Goal: Check status: Check status

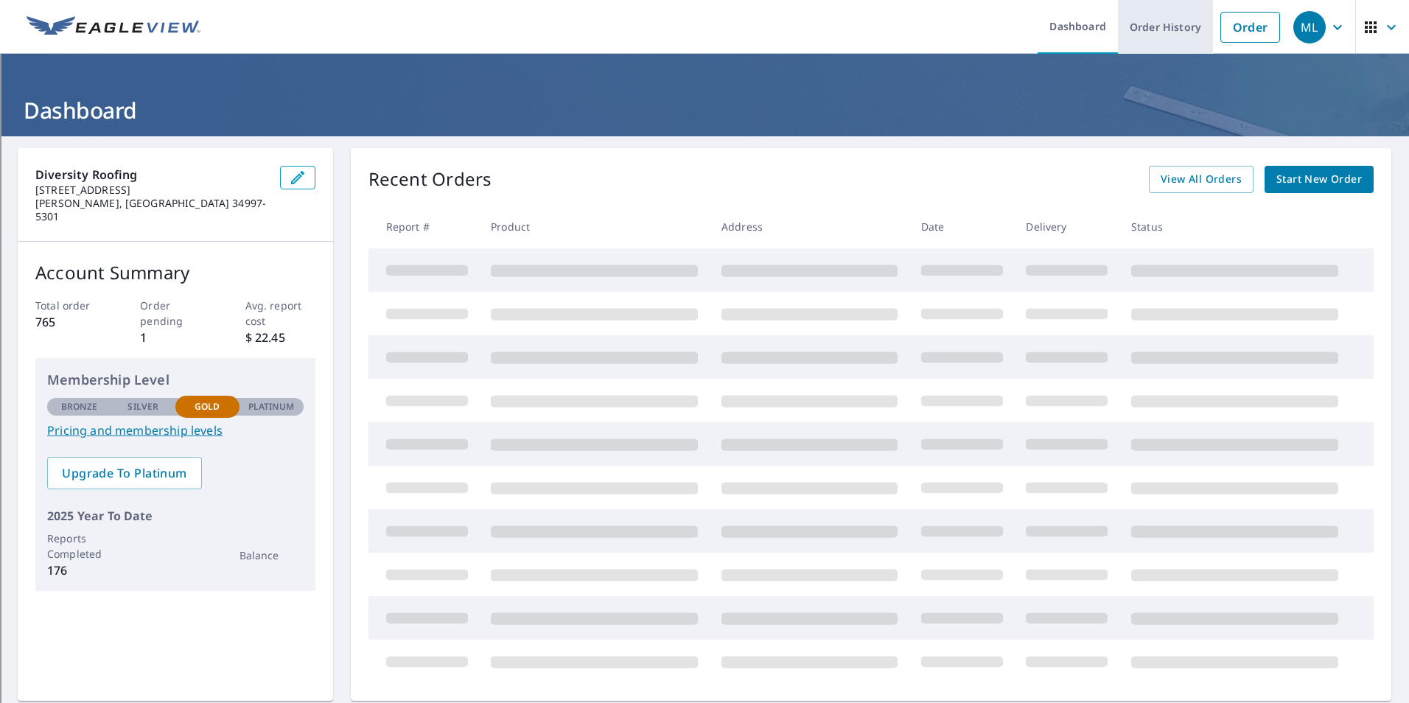
click at [702, 32] on link "Order History" at bounding box center [1165, 27] width 95 height 54
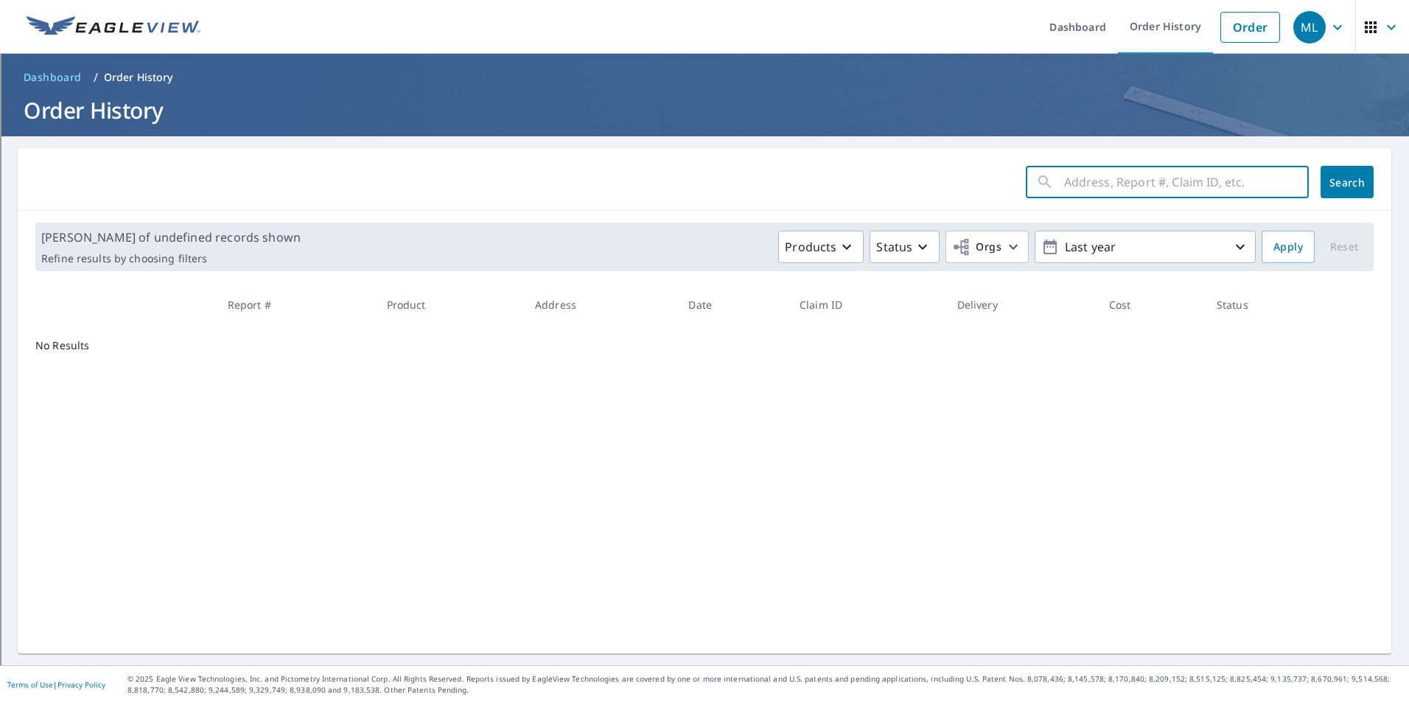
click at [702, 184] on input "text" at bounding box center [1186, 181] width 245 height 41
type input "898"
click at [702, 193] on button "Search" at bounding box center [1347, 182] width 53 height 32
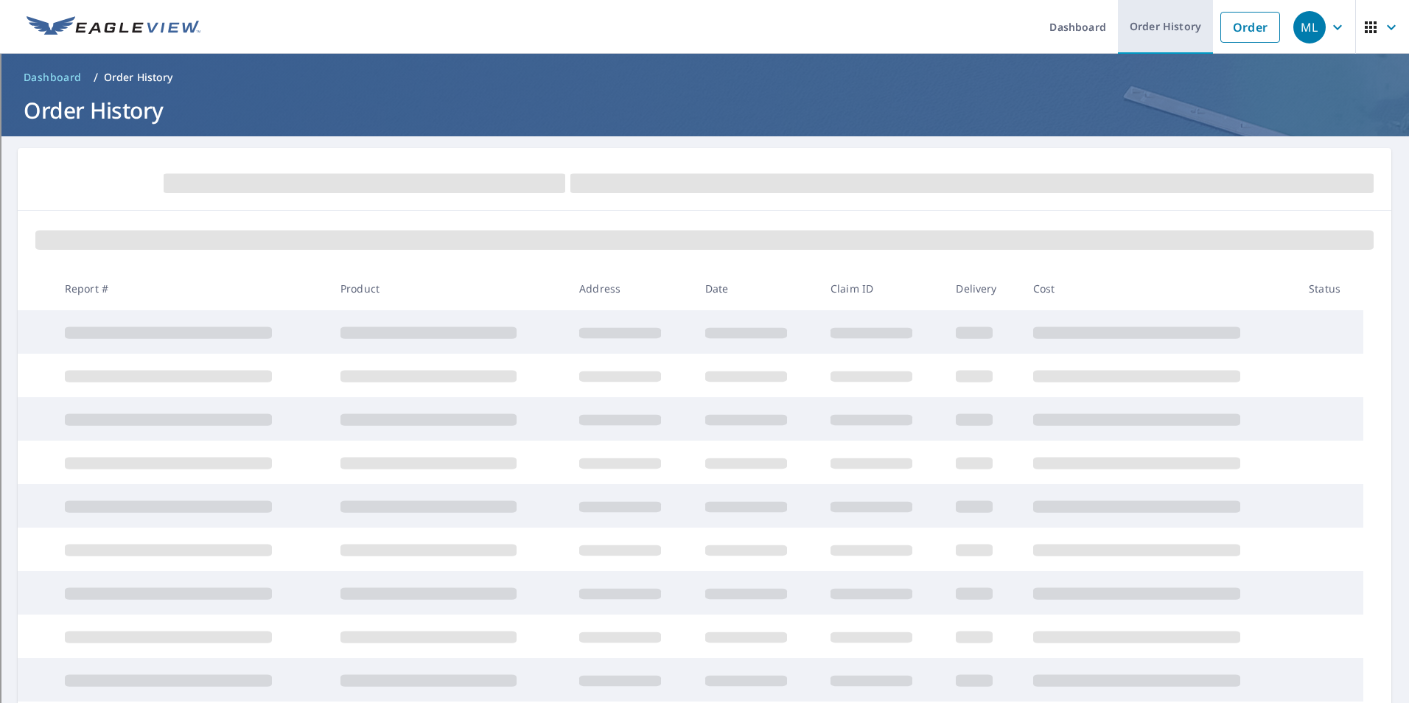
click at [702, 24] on link "Order History" at bounding box center [1165, 27] width 95 height 54
click at [702, 35] on link "Order History" at bounding box center [1165, 27] width 95 height 54
click at [702, 34] on link "Order History" at bounding box center [1165, 27] width 95 height 54
click at [1075, 38] on link "Dashboard" at bounding box center [1078, 27] width 80 height 54
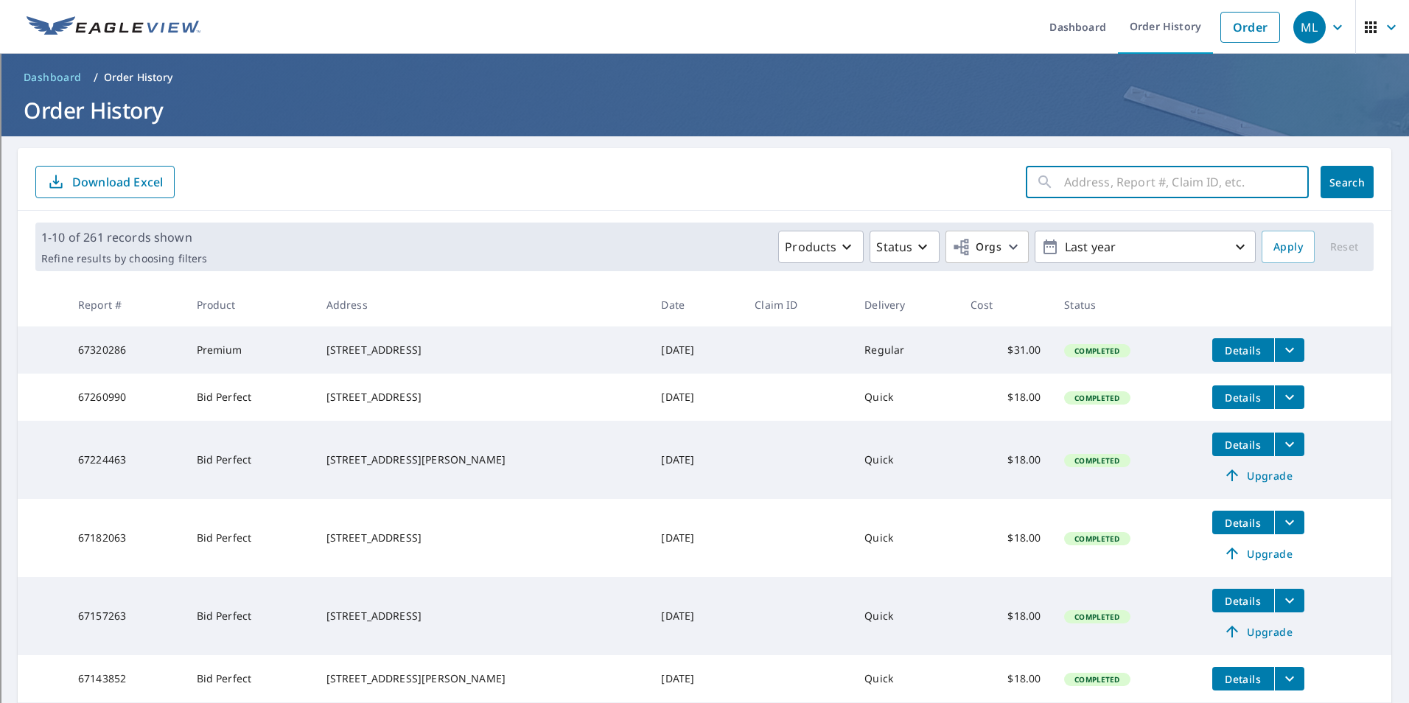
click at [1120, 178] on input "text" at bounding box center [1186, 181] width 245 height 41
type input "898"
click at [1086, 250] on p "Last year" at bounding box center [1145, 247] width 172 height 26
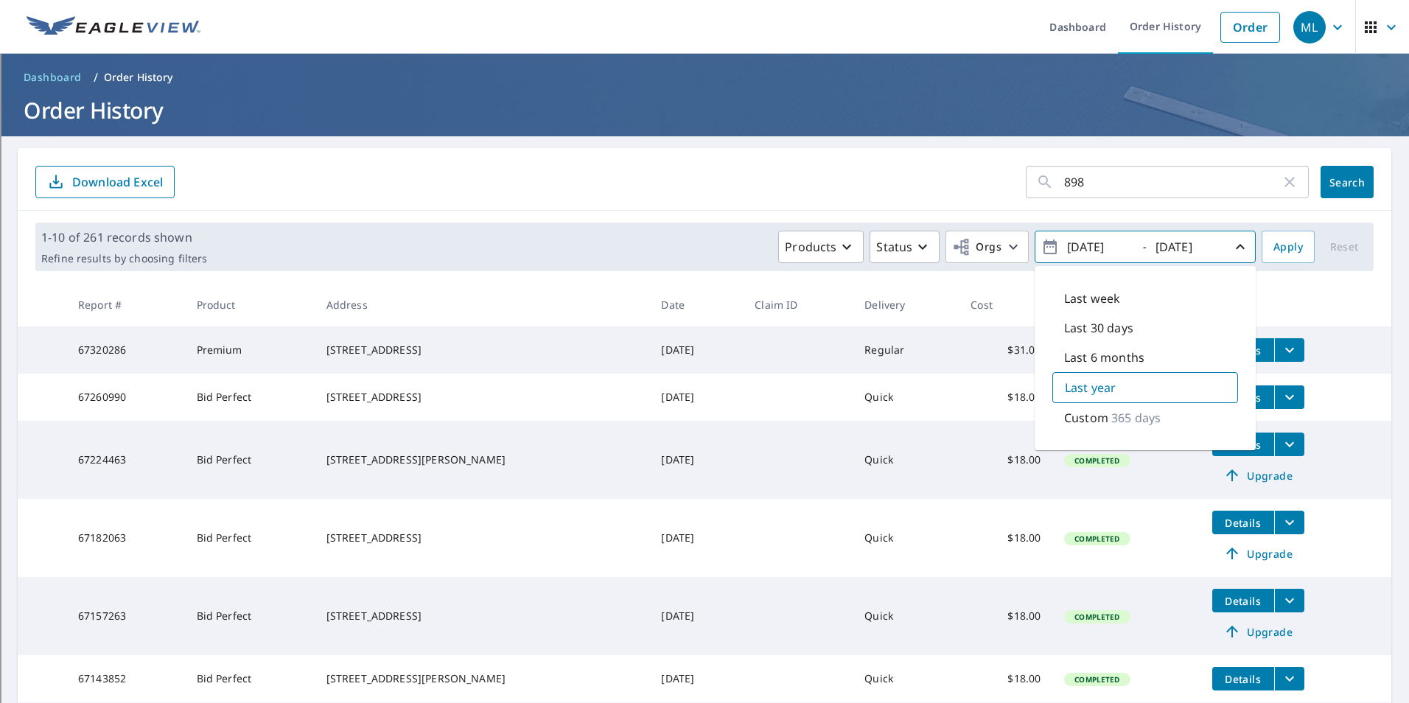
click at [1111, 418] on p "365 days" at bounding box center [1135, 418] width 49 height 18
click at [1103, 427] on div "Custom 365 days" at bounding box center [1145, 417] width 186 height 31
click at [1086, 248] on input "[DATE]" at bounding box center [1099, 247] width 72 height 24
type input "[DATE]"
click at [1262, 247] on button "Apply" at bounding box center [1288, 247] width 53 height 32
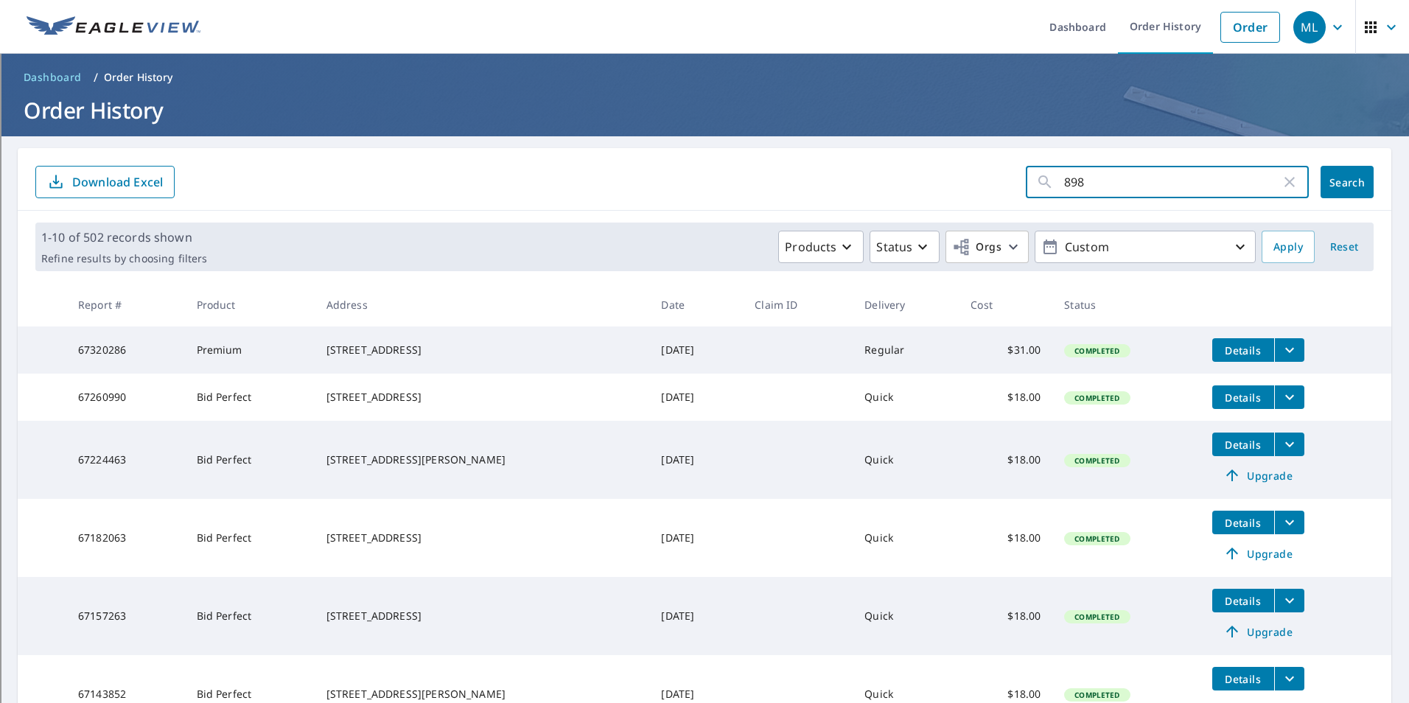
click at [1103, 183] on input "898" at bounding box center [1172, 181] width 217 height 41
type input "898 sw 10th"
click button "Search" at bounding box center [1347, 182] width 53 height 32
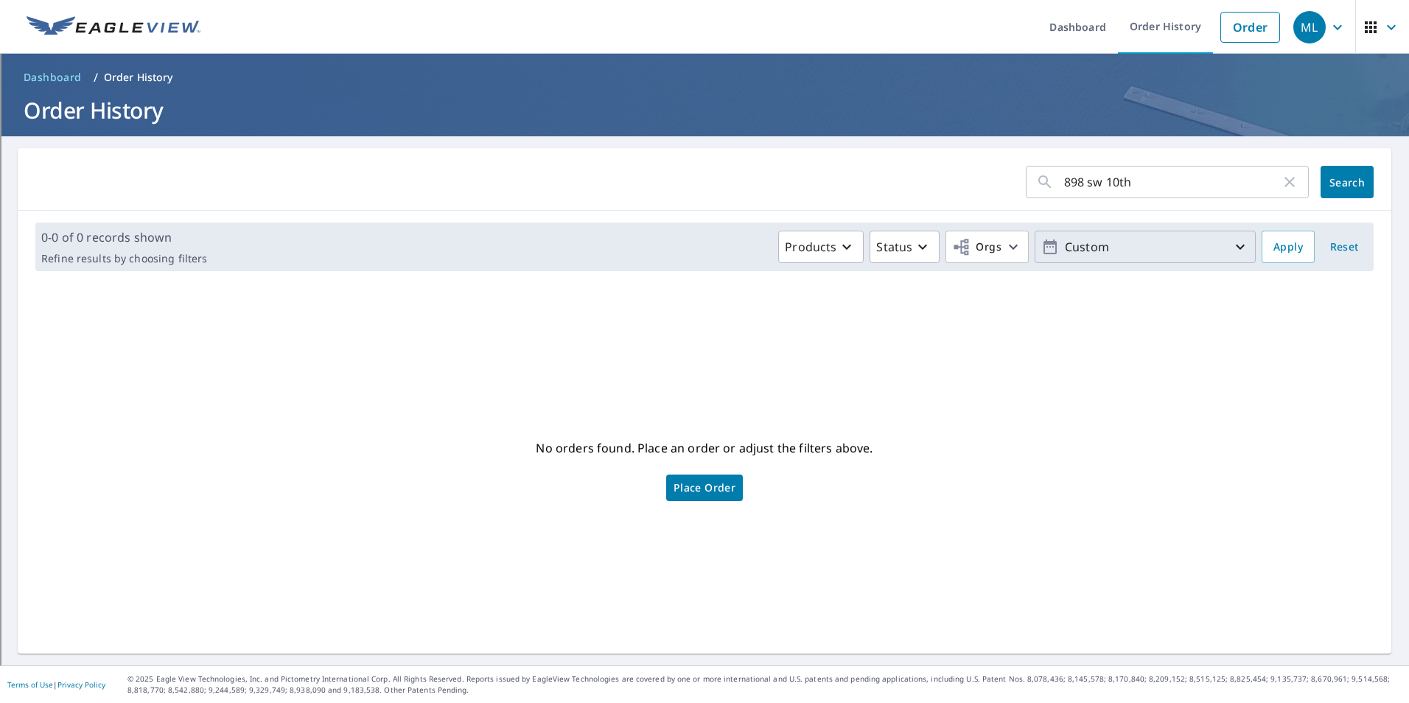
click at [1141, 252] on p "Custom" at bounding box center [1145, 247] width 172 height 26
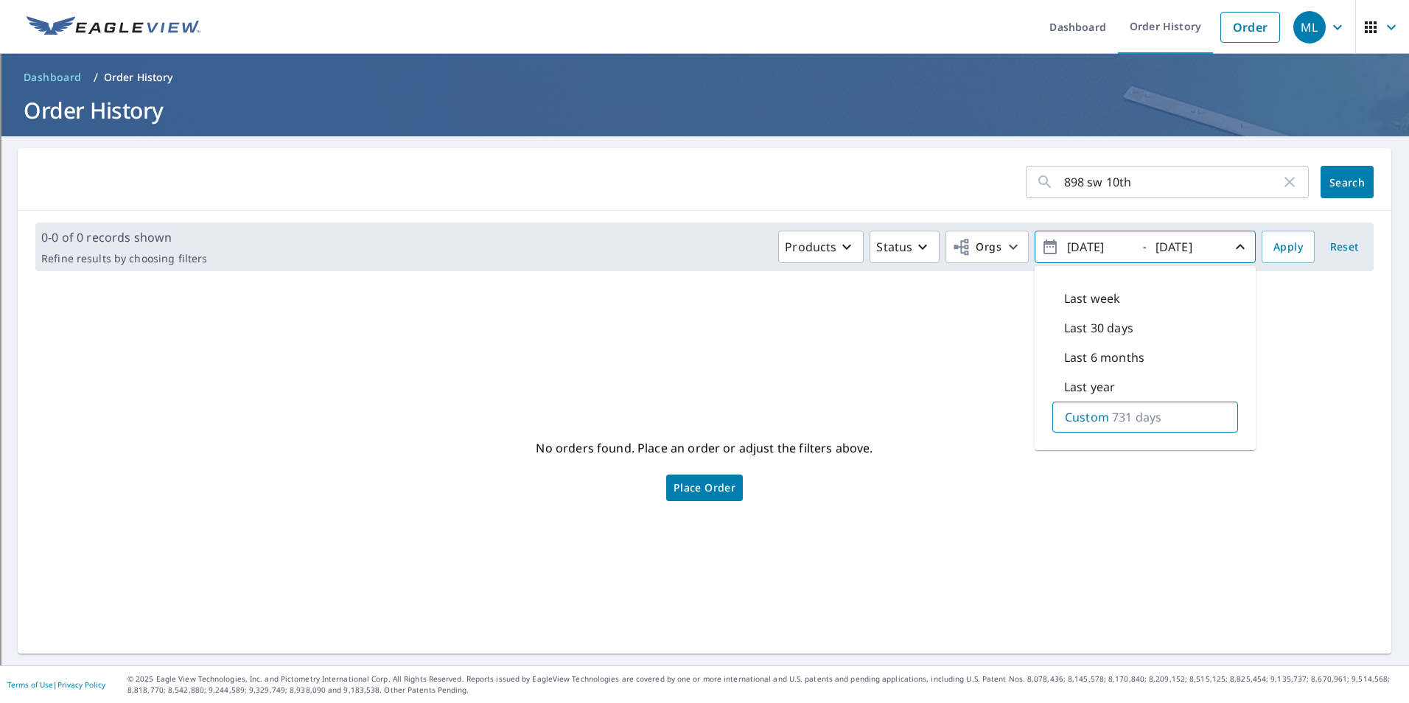
click at [1331, 376] on div "No orders found. Place an order or adjust the filters above. Place Order" at bounding box center [704, 468] width 1350 height 347
